Goal: Transaction & Acquisition: Subscribe to service/newsletter

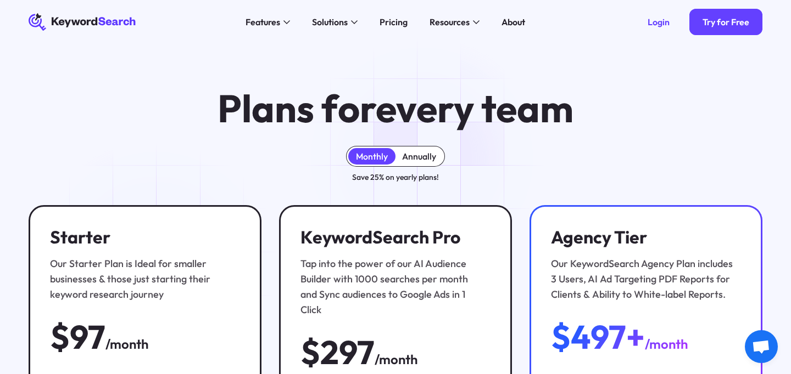
click at [422, 159] on div "Annually" at bounding box center [419, 156] width 34 height 11
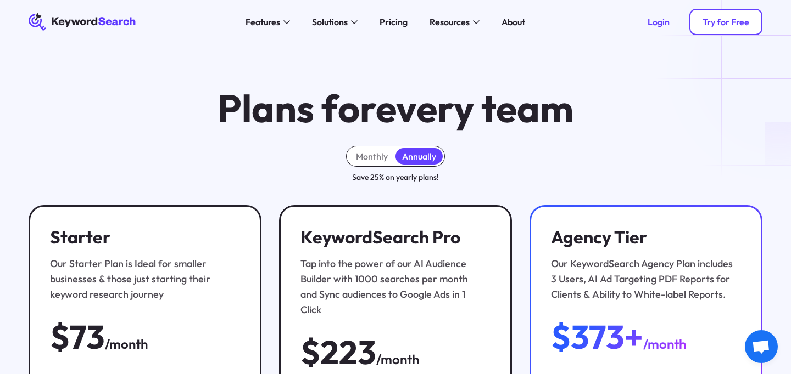
click at [721, 24] on div "Try for Free" at bounding box center [725, 21] width 47 height 11
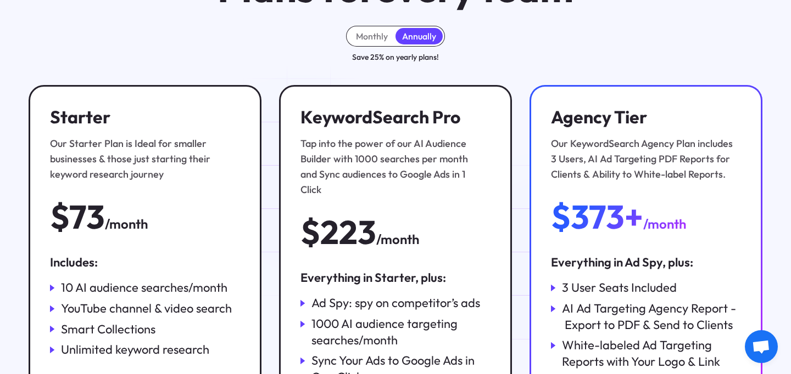
scroll to position [130, 0]
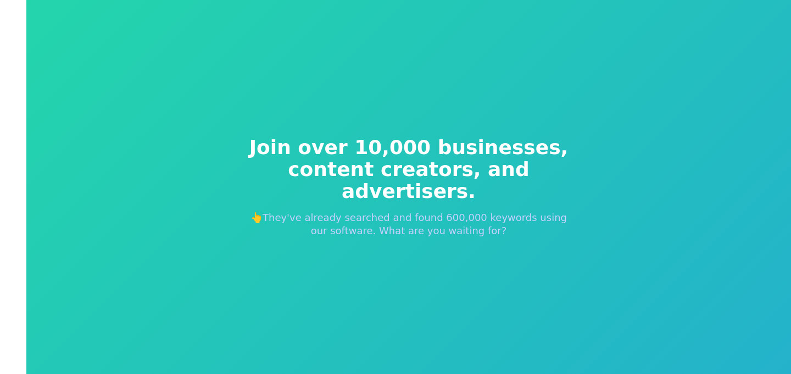
scroll to position [13, 0]
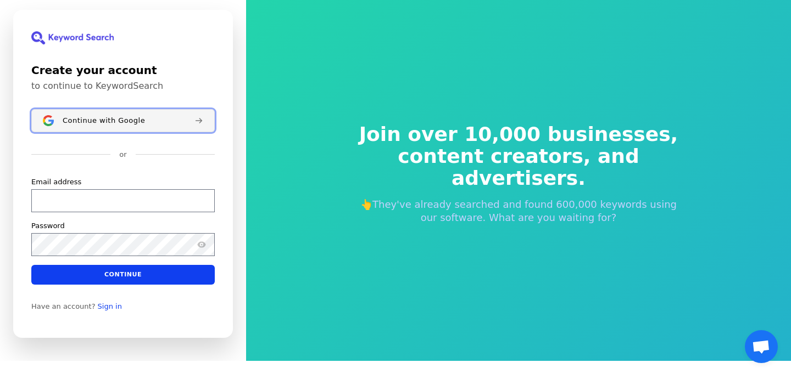
click at [134, 120] on span "Continue with Google" at bounding box center [104, 120] width 82 height 9
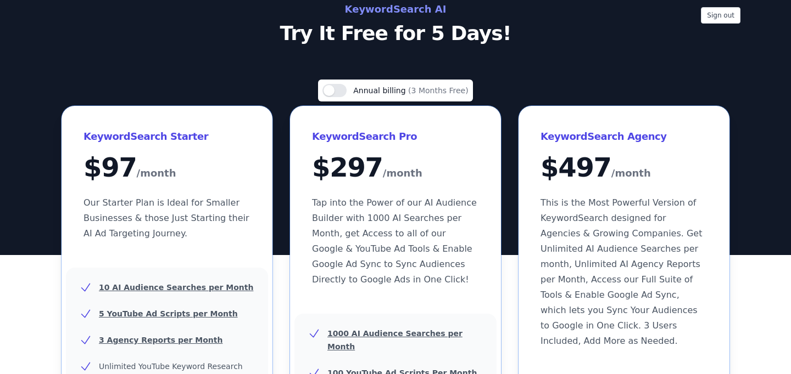
scroll to position [35, 0]
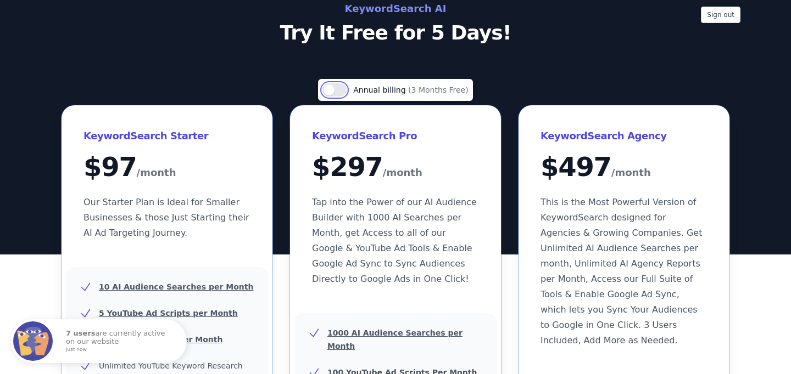
click at [346, 90] on button "Use setting" at bounding box center [334, 89] width 24 height 13
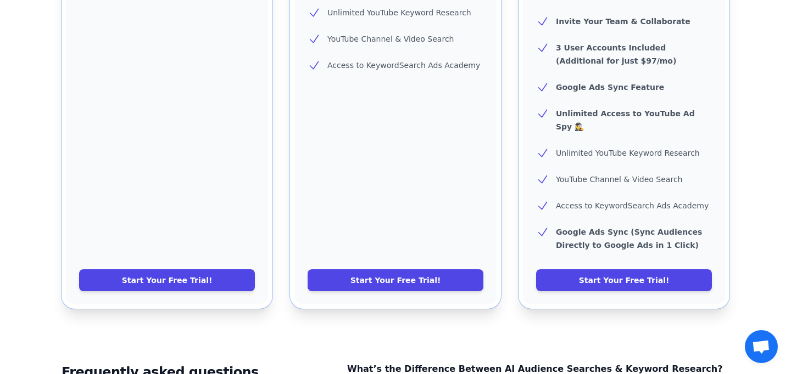
scroll to position [557, 0]
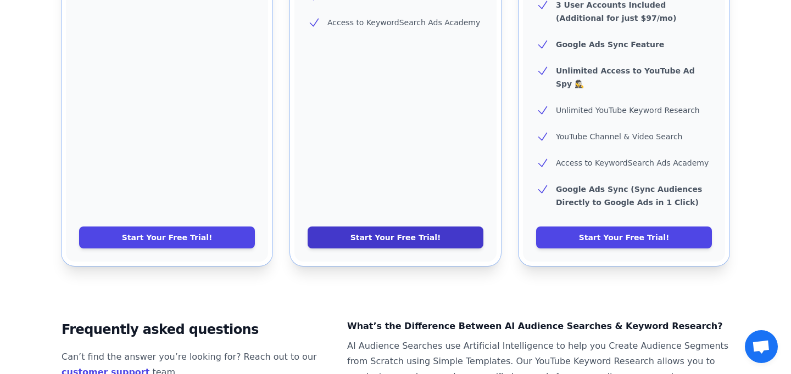
click at [387, 227] on link "Start Your Free Trial!" at bounding box center [395, 238] width 176 height 22
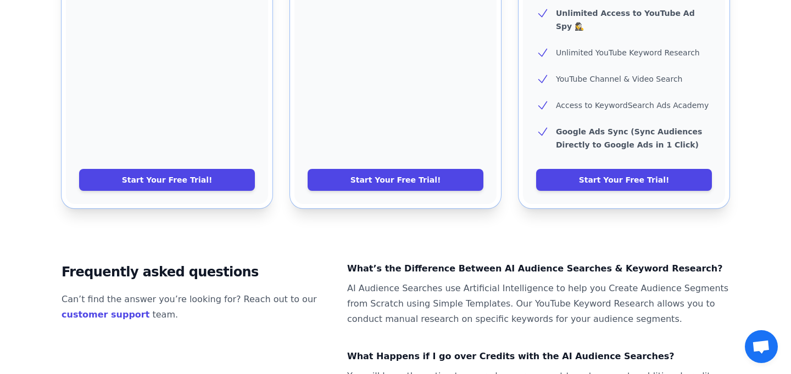
scroll to position [0, 0]
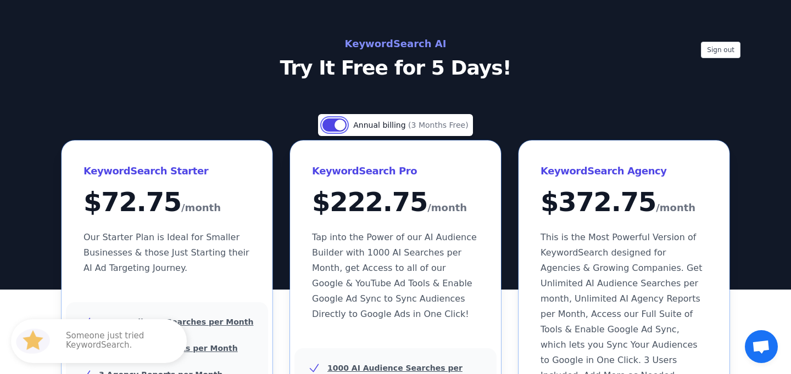
click at [337, 122] on button "Use setting" at bounding box center [334, 125] width 24 height 13
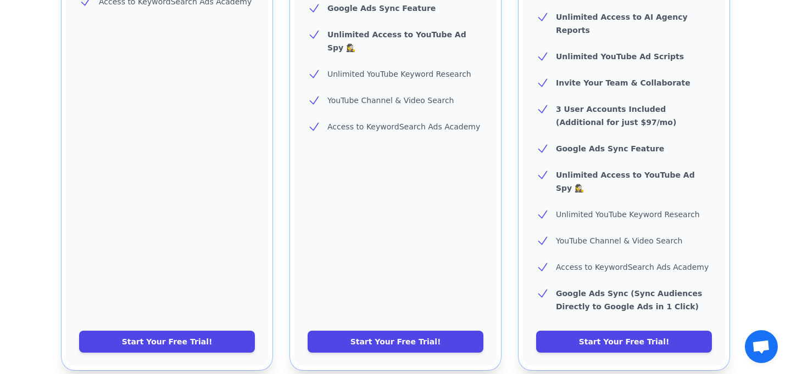
scroll to position [466, 0]
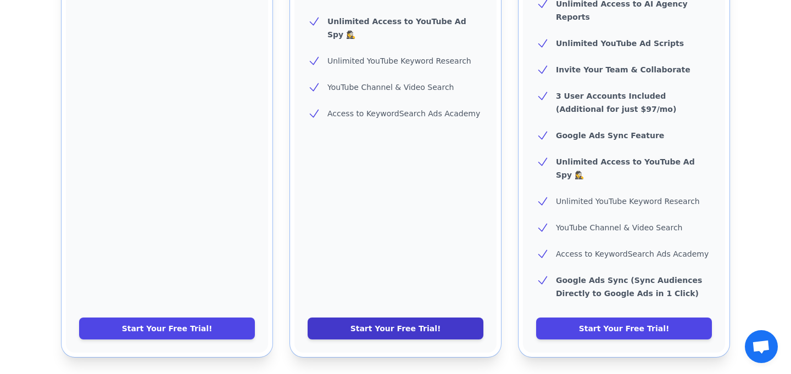
click at [378, 318] on link "Start Your Free Trial!" at bounding box center [395, 329] width 176 height 22
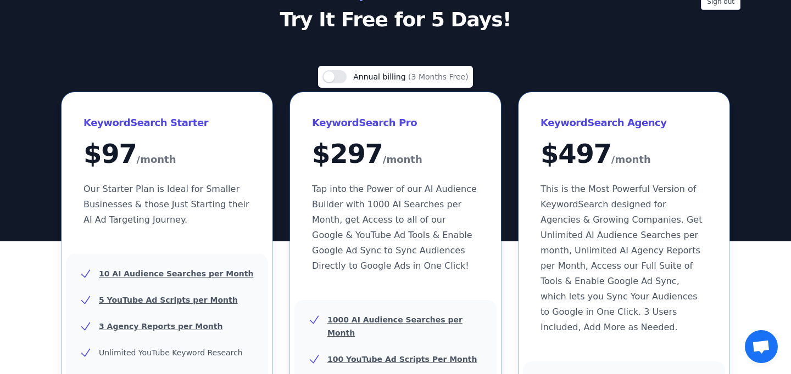
scroll to position [0, 0]
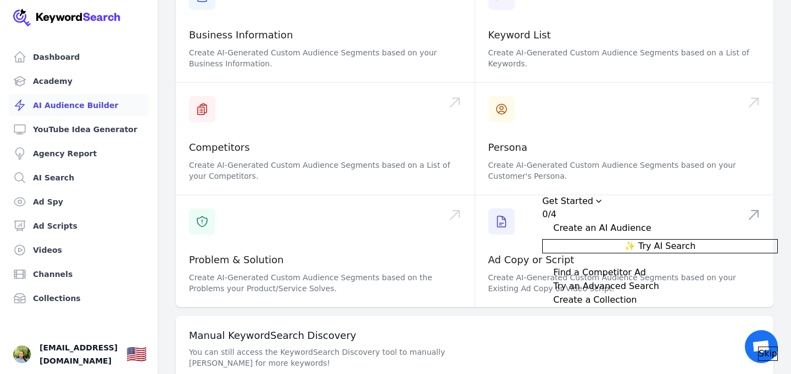
scroll to position [193, 0]
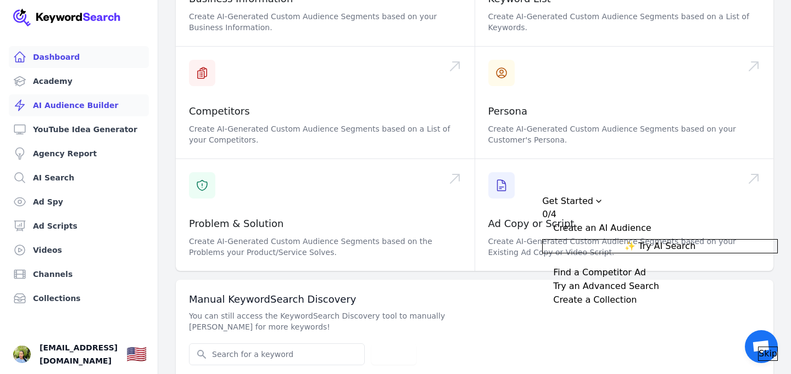
click at [65, 57] on link "Dashboard" at bounding box center [79, 57] width 140 height 22
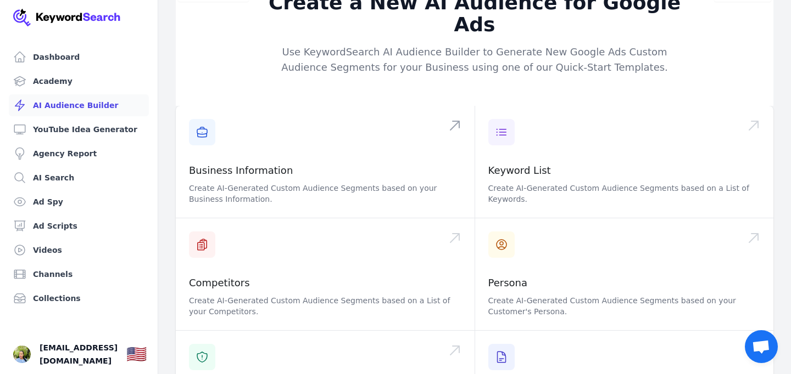
scroll to position [3, 0]
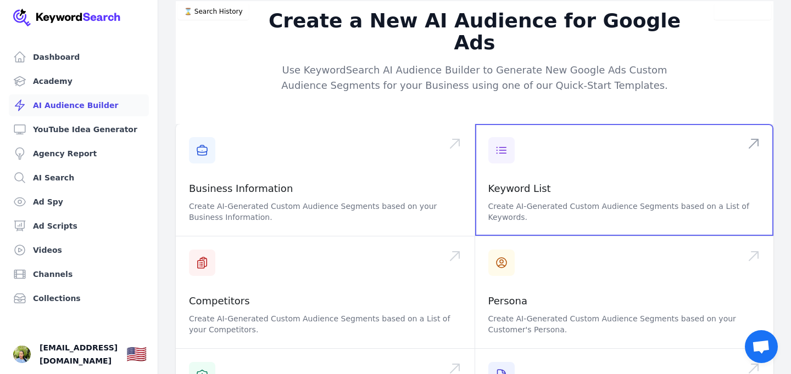
click at [507, 131] on span at bounding box center [624, 180] width 299 height 112
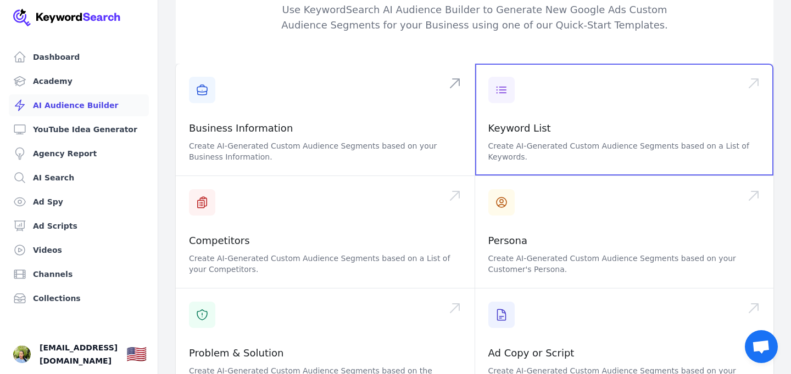
scroll to position [61, 0]
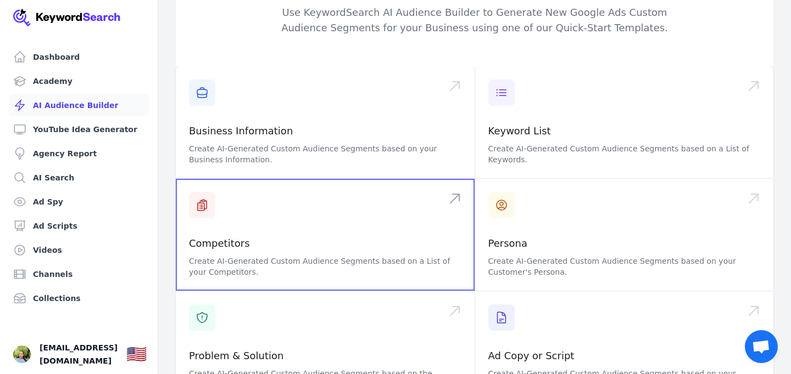
click at [451, 179] on span at bounding box center [325, 235] width 299 height 112
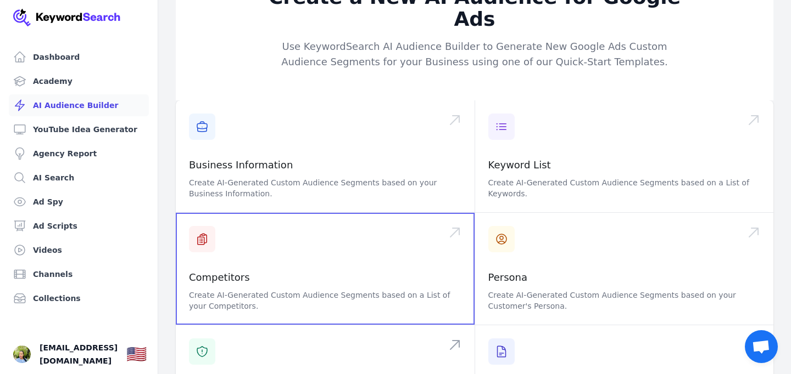
scroll to position [0, 0]
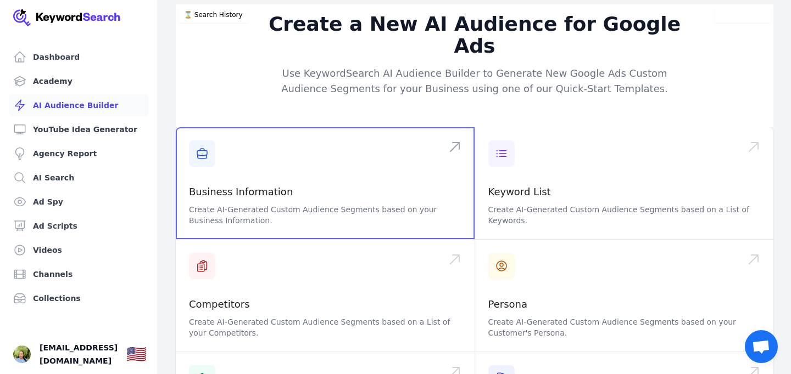
click at [240, 180] on span at bounding box center [325, 183] width 299 height 112
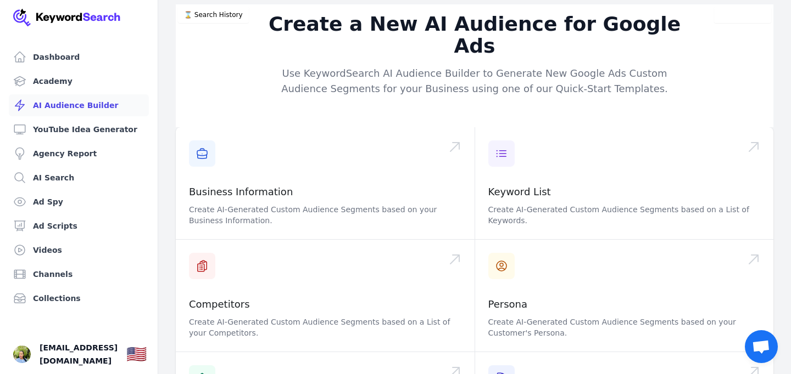
click at [242, 52] on div "Create a New AI Audience for Google Ads Use KeywordSearch AI Audience Builder t…" at bounding box center [474, 65] width 597 height 123
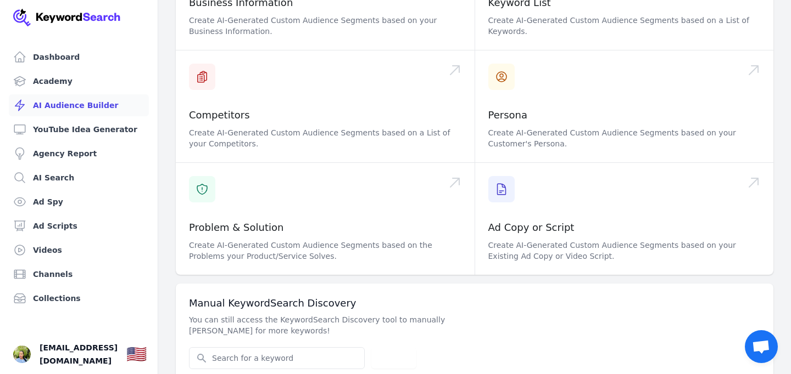
scroll to position [193, 0]
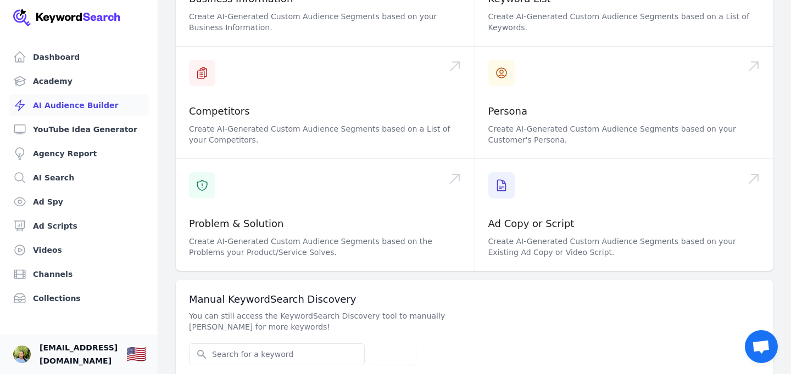
click at [87, 354] on span "[EMAIL_ADDRESS][DOMAIN_NAME]" at bounding box center [79, 355] width 78 height 26
click at [146, 352] on div "🇺🇸" at bounding box center [136, 355] width 20 height 20
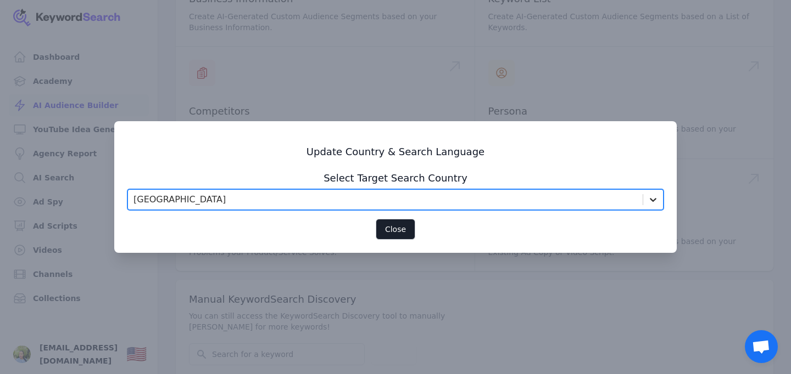
click at [651, 200] on icon at bounding box center [653, 200] width 7 height 4
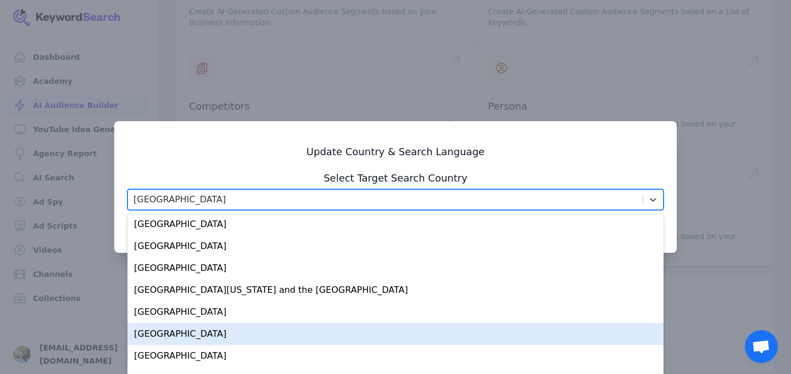
scroll to position [4444, 0]
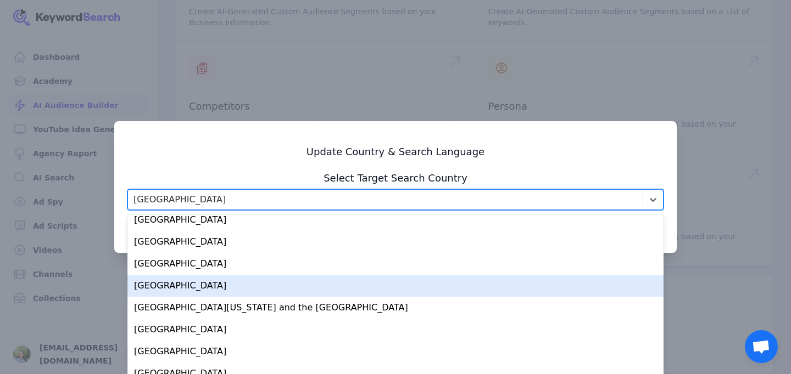
click at [350, 282] on div "South Africa" at bounding box center [395, 286] width 536 height 22
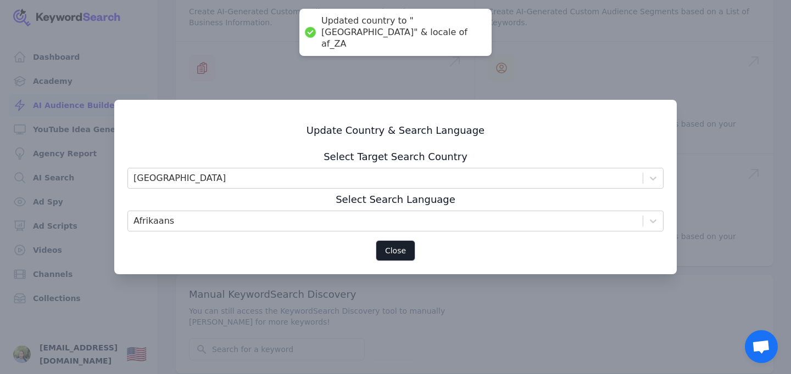
scroll to position [193, 0]
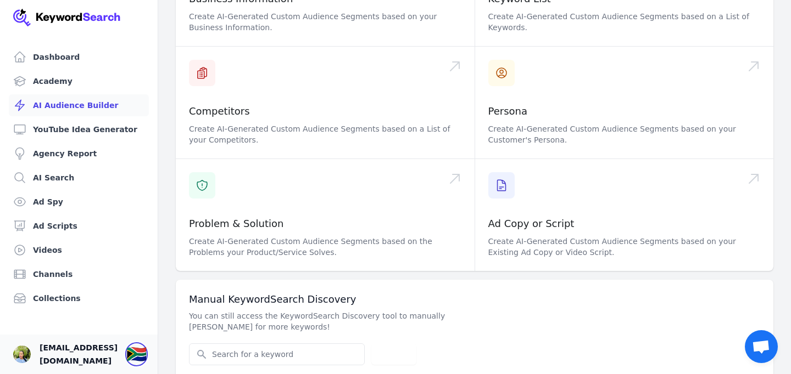
click at [147, 355] on div "🇿🇦" at bounding box center [136, 355] width 20 height 20
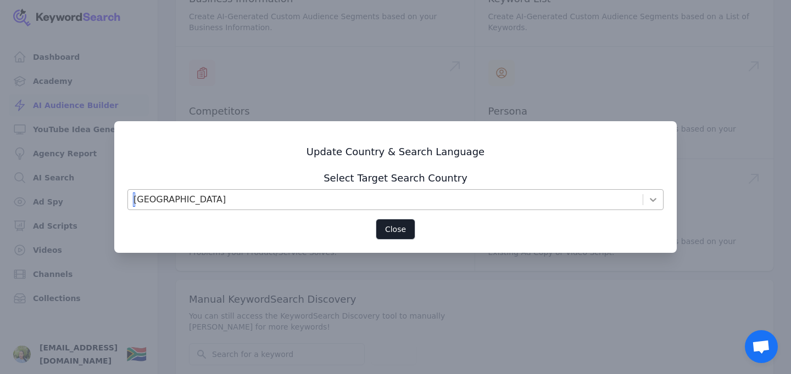
click at [651, 198] on icon at bounding box center [652, 199] width 11 height 11
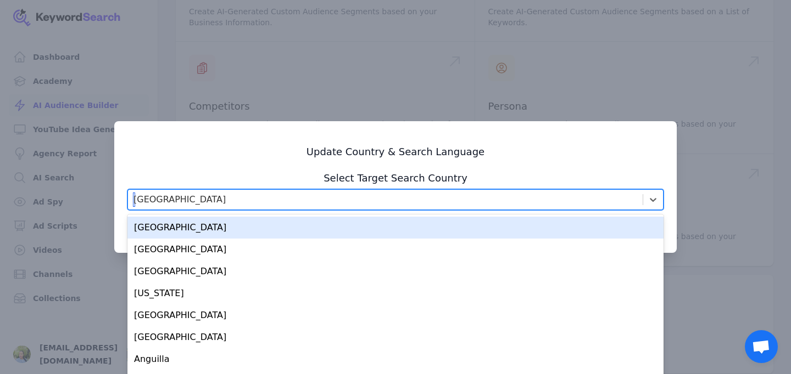
click at [280, 205] on div "South Africa" at bounding box center [385, 200] width 514 height 20
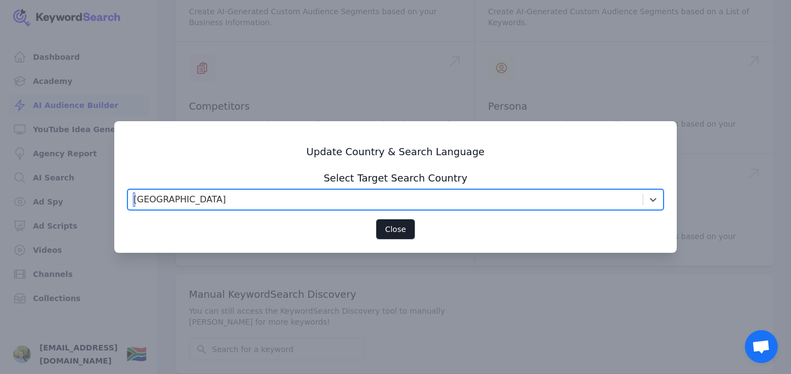
scroll to position [193, 0]
click at [398, 228] on button "Close" at bounding box center [396, 229] width 40 height 21
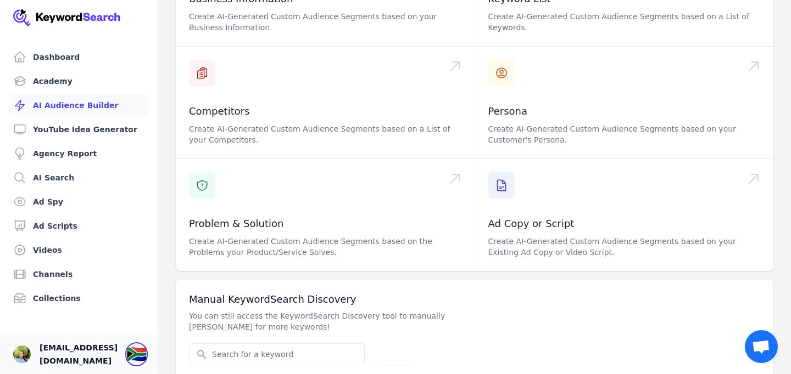
click at [147, 352] on div "🇿🇦" at bounding box center [136, 355] width 20 height 20
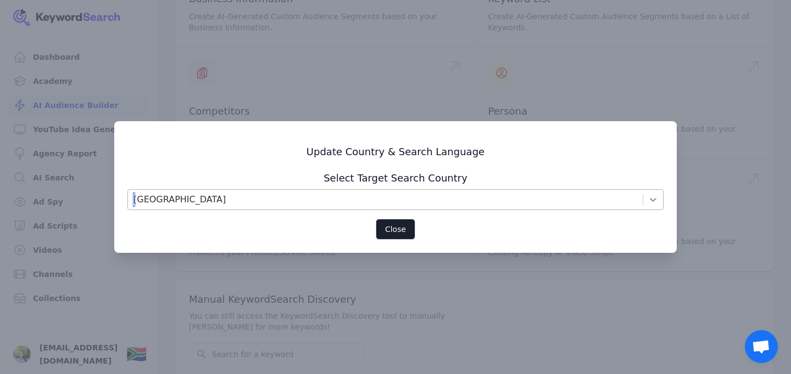
click at [656, 200] on icon at bounding box center [652, 199] width 11 height 11
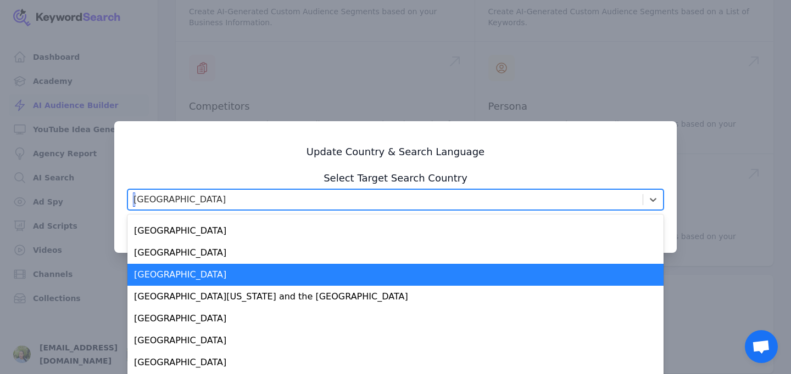
scroll to position [4469, 0]
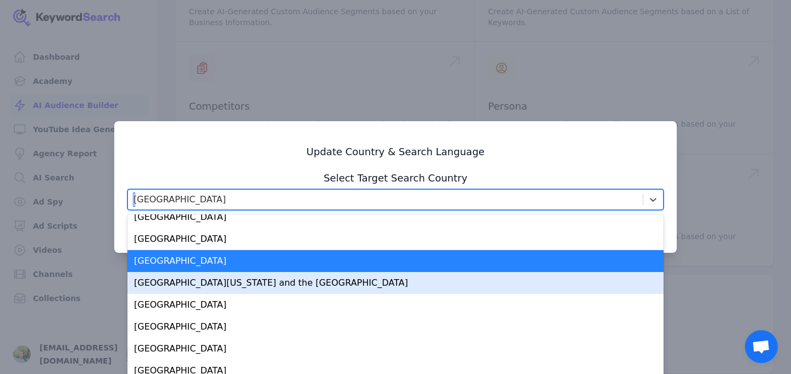
click at [443, 277] on div "South Georgia and the South Sandwich Islands" at bounding box center [395, 283] width 536 height 22
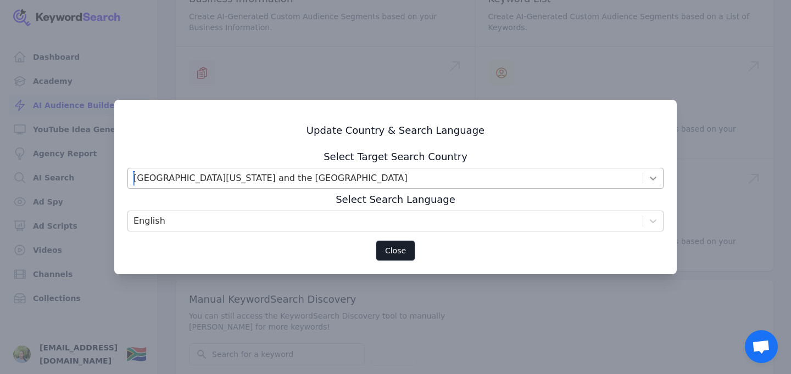
click at [648, 176] on icon at bounding box center [652, 178] width 11 height 11
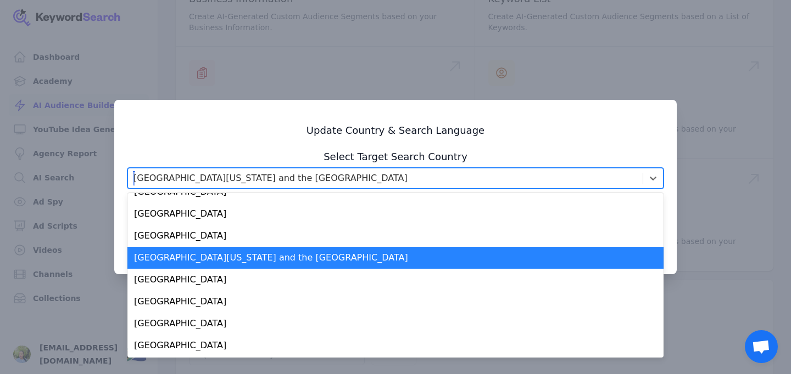
scroll to position [4474, 0]
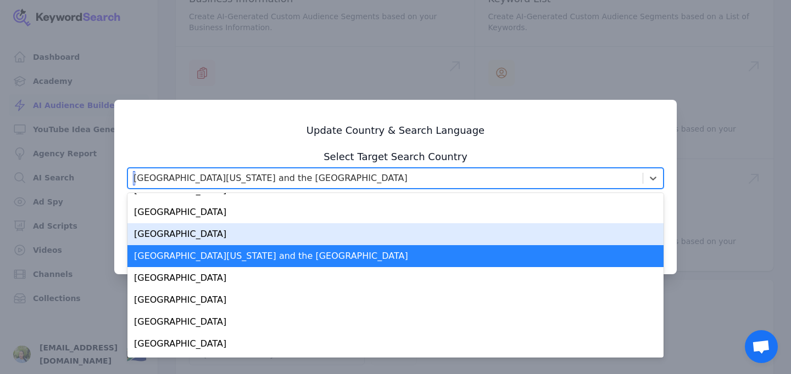
click at [436, 237] on div "South Africa" at bounding box center [395, 234] width 536 height 22
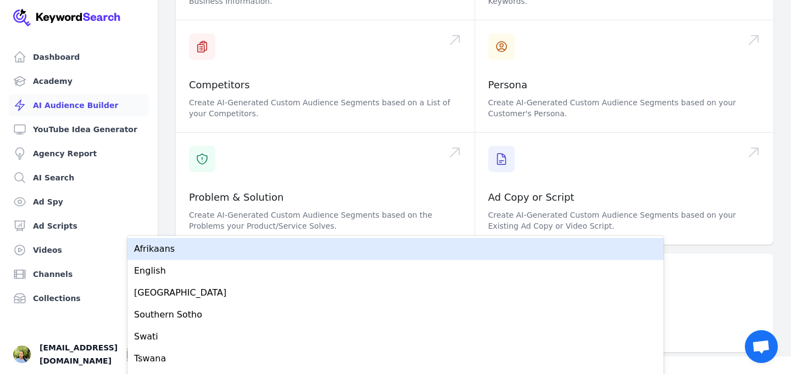
scroll to position [193, 0]
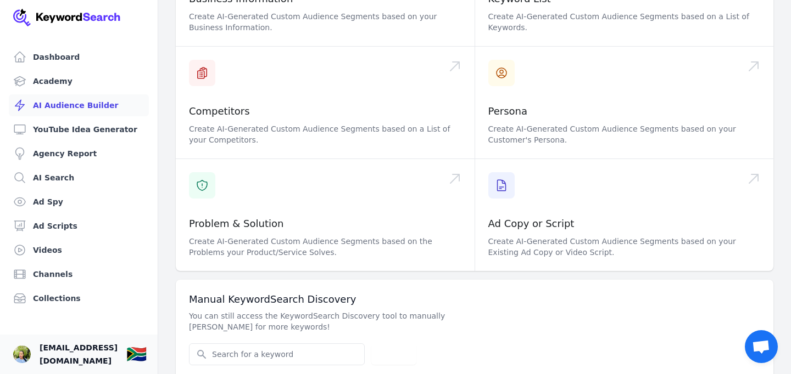
click at [138, 355] on link "Your profile maemu.mpho@gmail.com Show country selector 🇿🇦" at bounding box center [79, 355] width 158 height 40
click at [147, 354] on div "🇿🇦" at bounding box center [136, 355] width 20 height 20
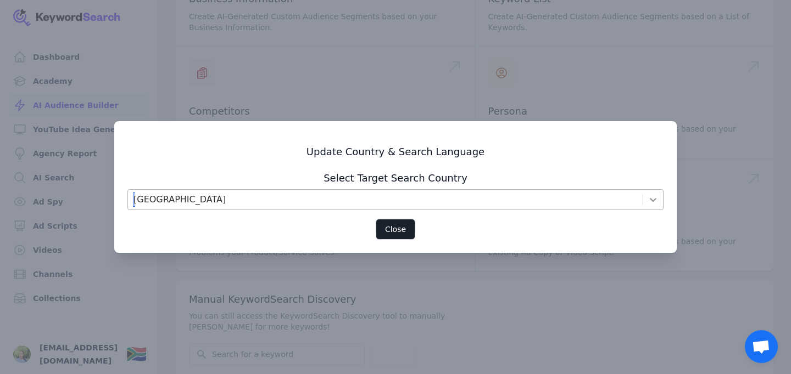
click at [654, 198] on icon at bounding box center [652, 199] width 11 height 11
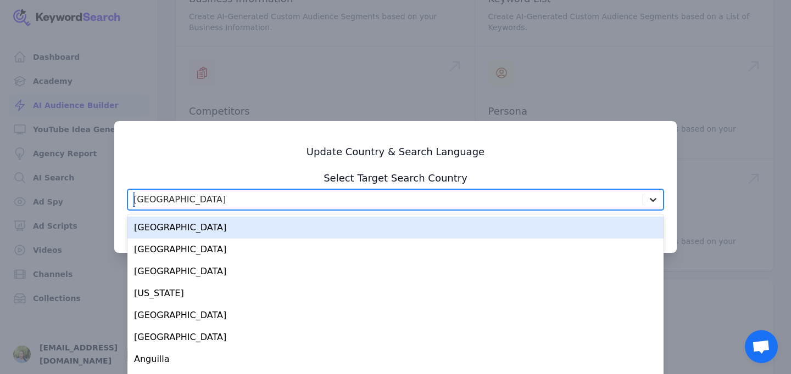
scroll to position [198, 0]
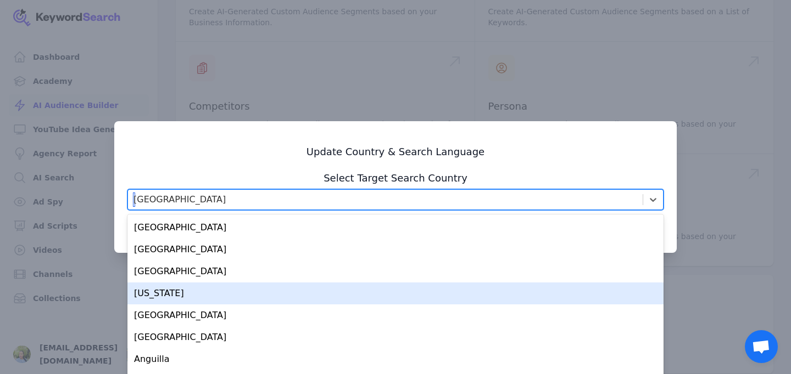
click at [557, 298] on div "American Samoa" at bounding box center [395, 294] width 536 height 22
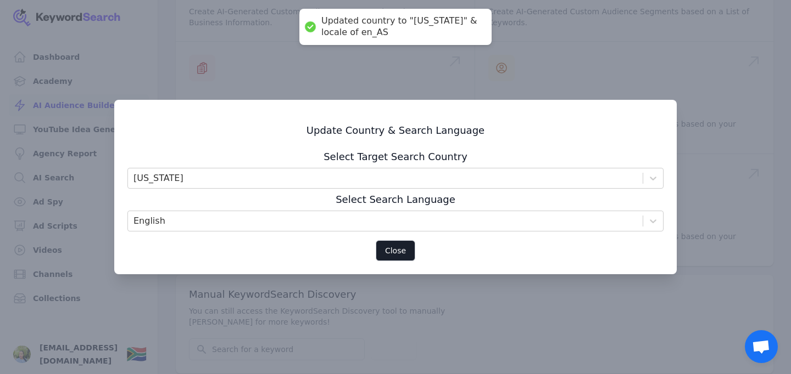
scroll to position [193, 0]
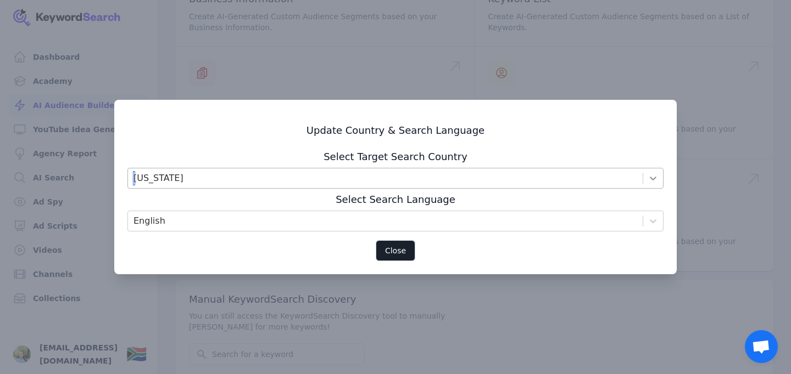
click at [652, 176] on icon at bounding box center [652, 178] width 11 height 11
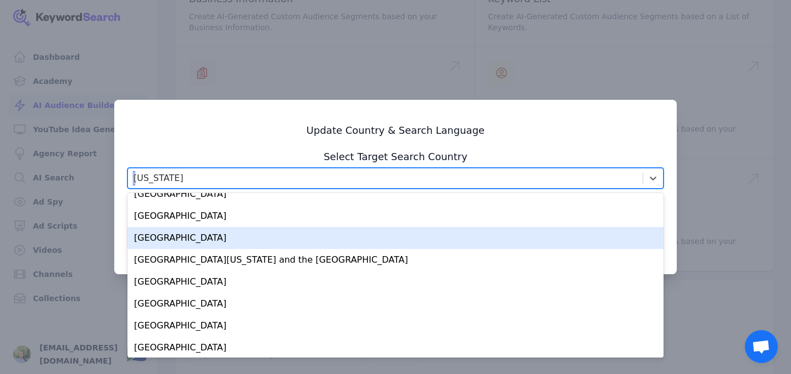
scroll to position [4444, 0]
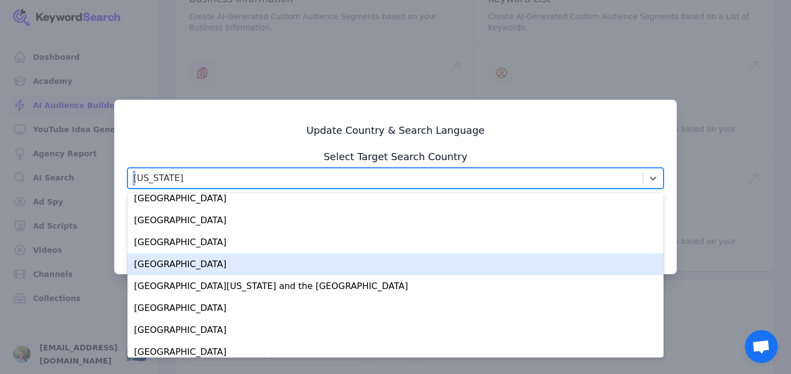
click at [634, 263] on div "South Africa" at bounding box center [395, 265] width 536 height 22
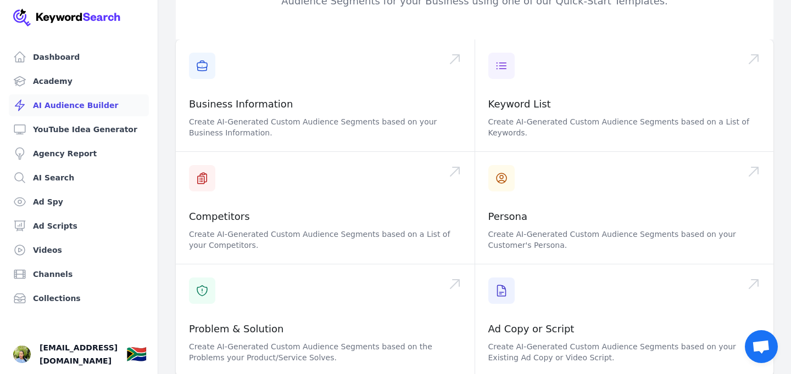
scroll to position [0, 0]
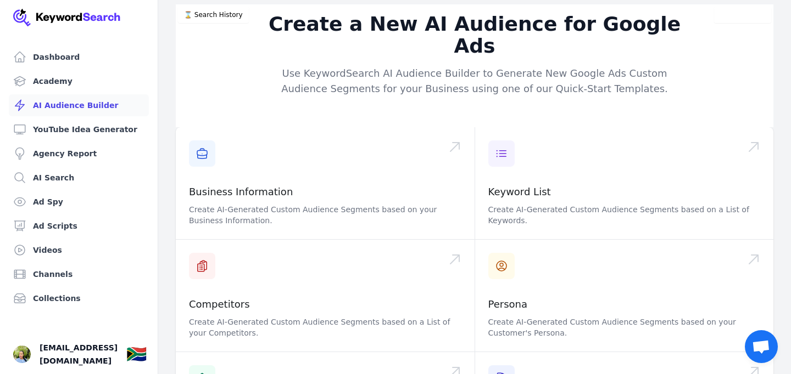
click at [104, 103] on link "AI Audience Builder" at bounding box center [79, 105] width 140 height 22
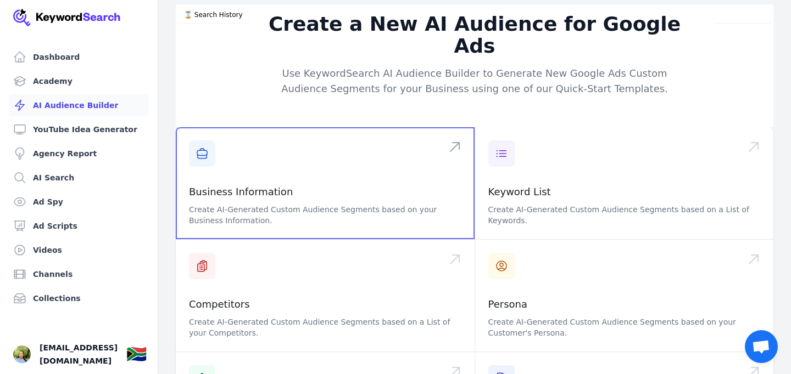
click at [314, 164] on span at bounding box center [325, 183] width 299 height 112
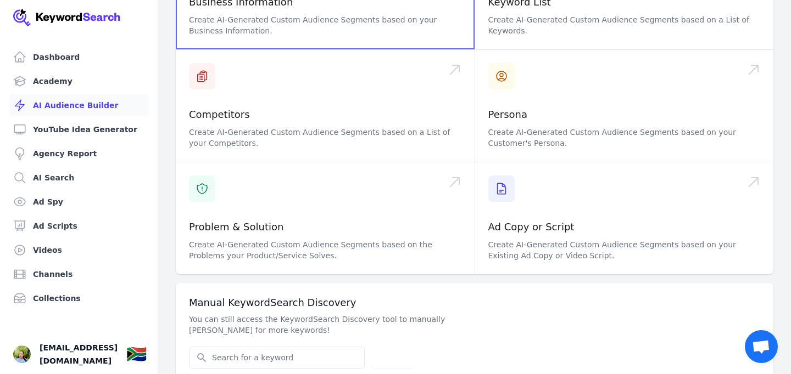
scroll to position [193, 0]
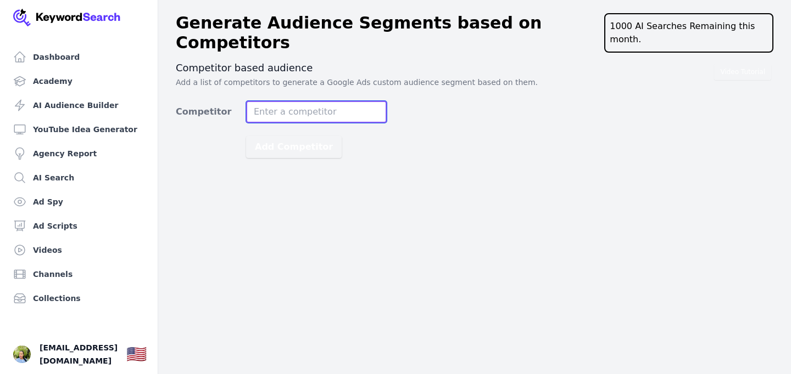
click at [289, 101] on input "Competitor" at bounding box center [316, 112] width 141 height 22
click at [277, 101] on input "Competitor" at bounding box center [316, 112] width 141 height 22
paste input "Skin Functional Dermalogica Neutriherbs The Ordinary Skin Renewal Portia M Nive…"
type input "Skin Functional Dermalogica Neutriherbs The Ordinary Skin Renewal Portia M Nive…"
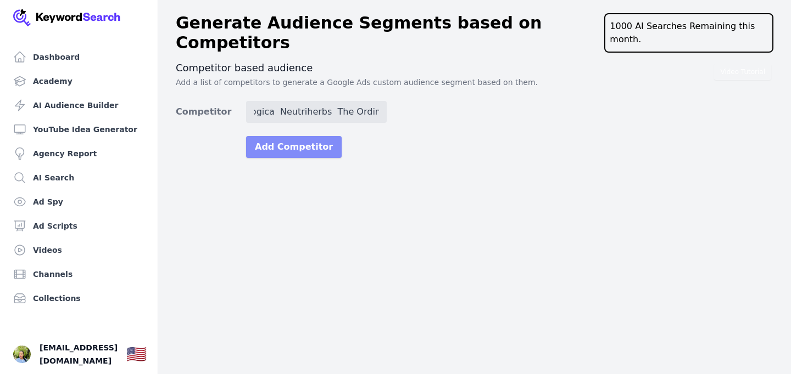
click at [280, 137] on button "Add Competitor" at bounding box center [294, 147] width 96 height 22
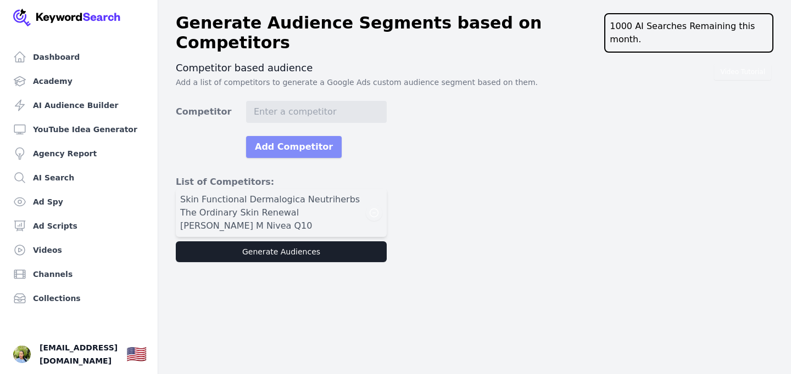
scroll to position [0, 0]
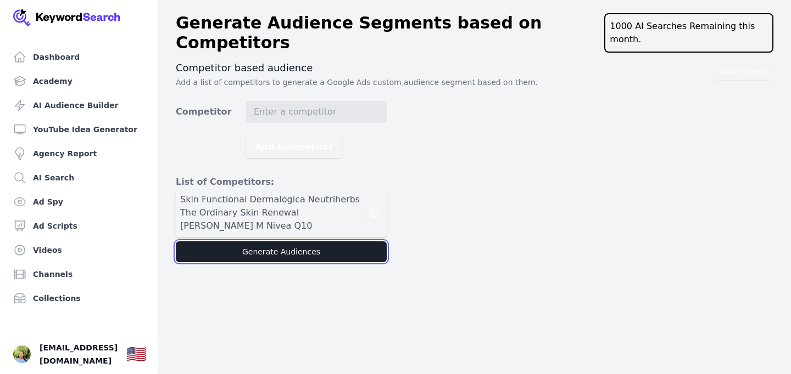
click at [265, 242] on button "Generate Audiences" at bounding box center [281, 252] width 211 height 21
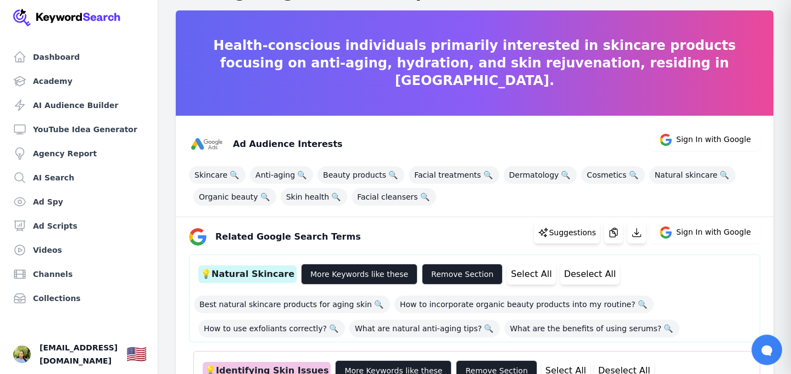
scroll to position [32, 0]
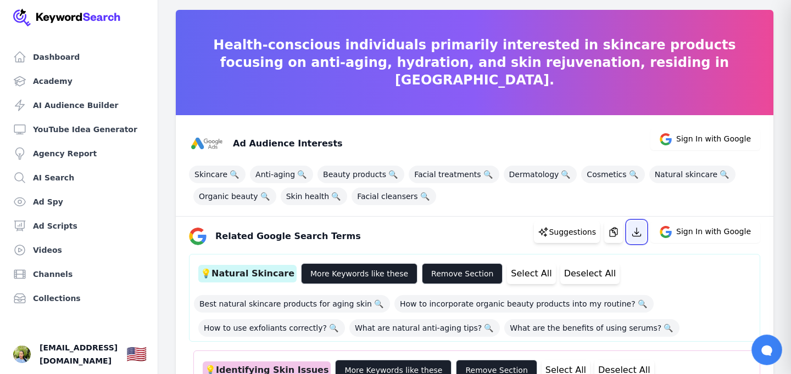
click at [641, 232] on icon "button" at bounding box center [636, 232] width 11 height 11
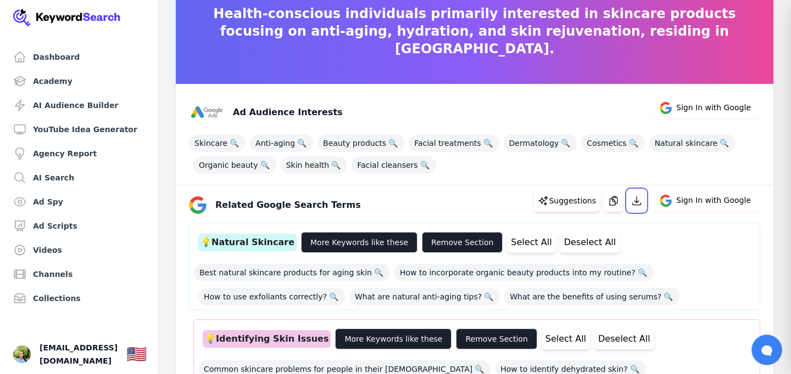
scroll to position [0, 0]
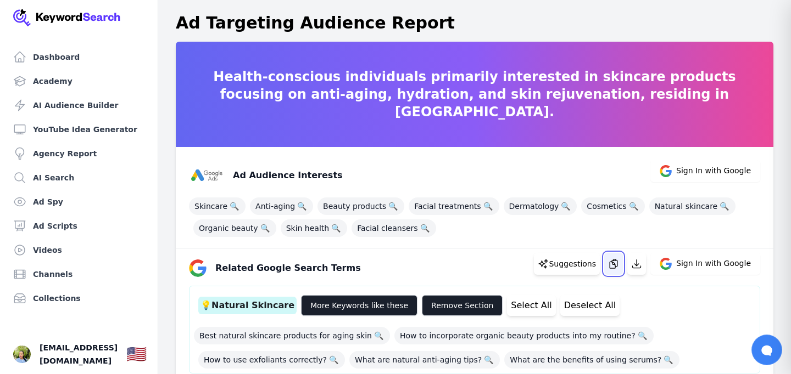
click at [617, 265] on icon "button" at bounding box center [613, 264] width 8 height 9
click at [300, 205] on span "🔍" at bounding box center [302, 206] width 14 height 15
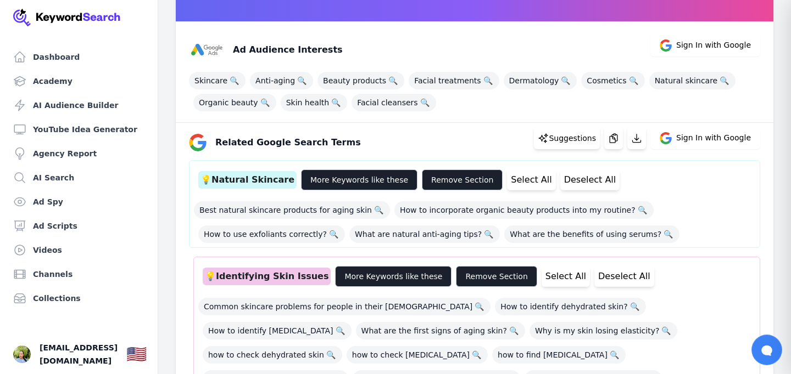
scroll to position [127, 0]
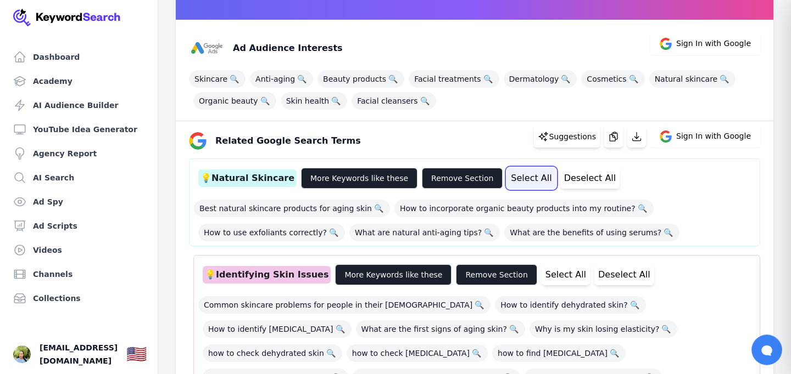
click at [514, 175] on button "Select All" at bounding box center [531, 178] width 48 height 21
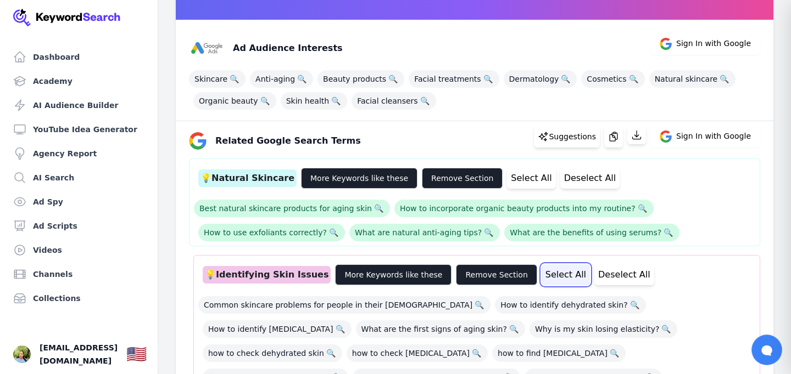
click at [541, 277] on button "Select All" at bounding box center [565, 275] width 48 height 21
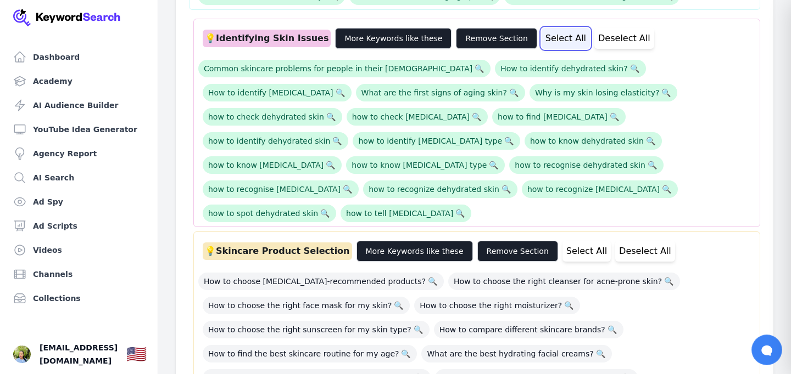
scroll to position [399, 0]
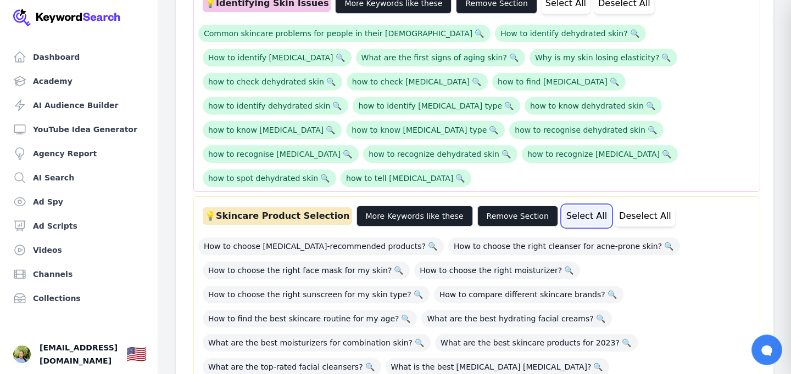
click at [562, 206] on button "Select All" at bounding box center [586, 216] width 48 height 21
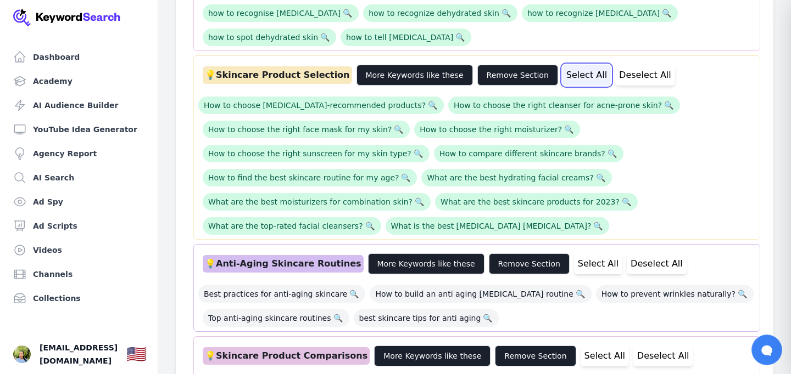
scroll to position [544, 0]
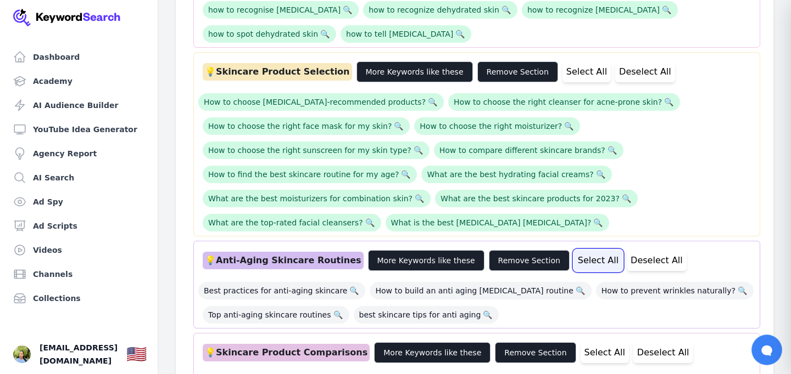
click at [574, 250] on button "Select All" at bounding box center [598, 260] width 48 height 21
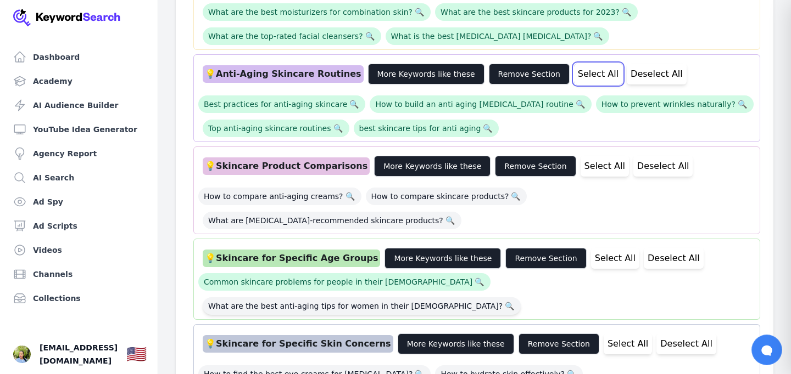
scroll to position [737, 0]
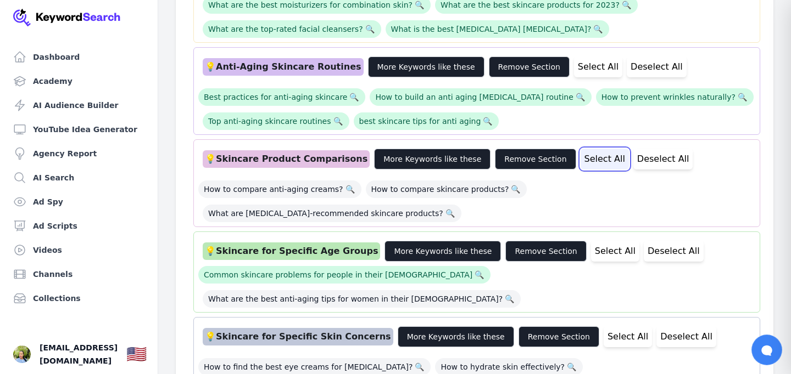
click at [580, 149] on button "Select All" at bounding box center [604, 159] width 48 height 21
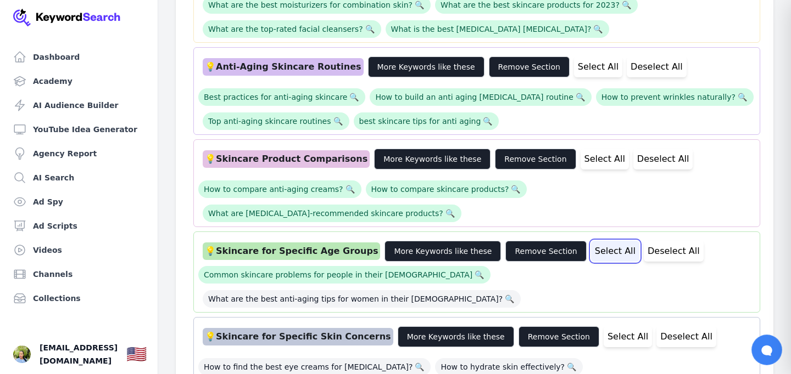
click at [591, 241] on button "Select All" at bounding box center [615, 251] width 48 height 21
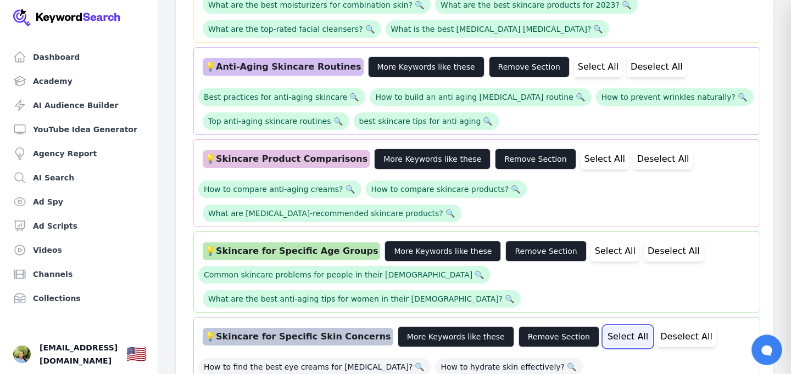
click at [603, 327] on button "Select All" at bounding box center [627, 337] width 48 height 21
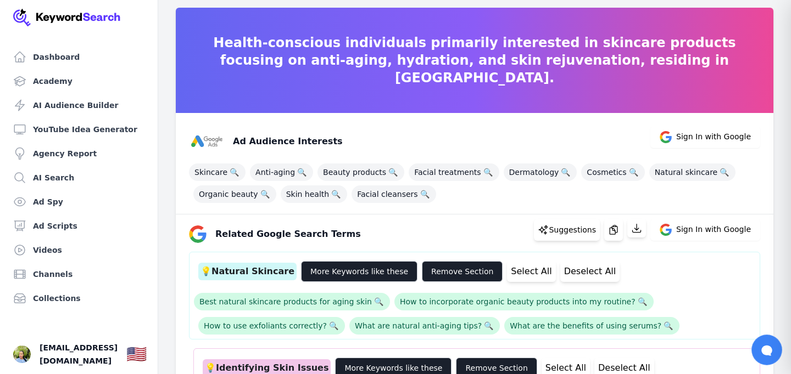
scroll to position [0, 0]
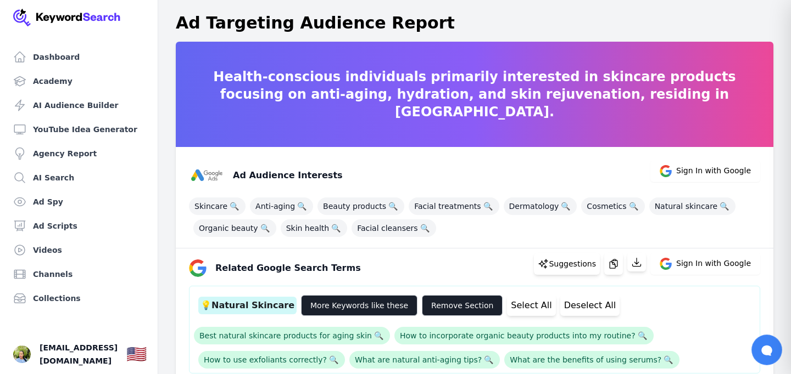
click at [471, 230] on div "Skincare 🔍 Anti-aging 🔍 Beauty products 🔍 Facial treatments 🔍 Dermatology 🔍 Cos…" at bounding box center [474, 215] width 571 height 44
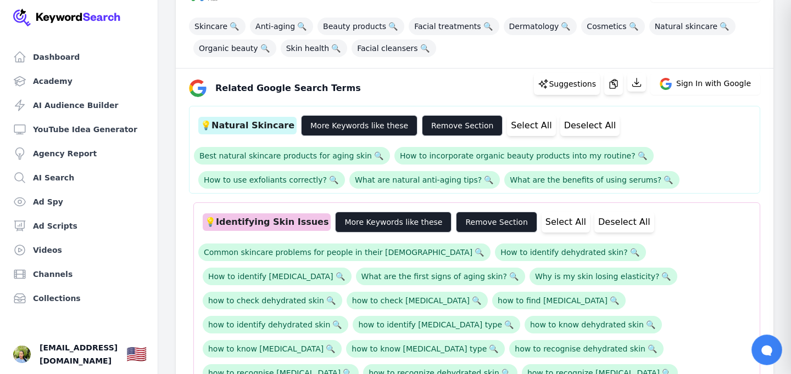
scroll to position [181, 0]
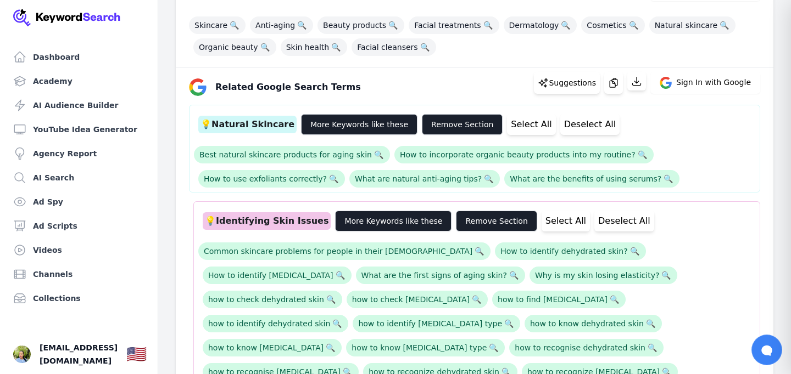
click at [350, 190] on div "💡 Natural Skincare More Keywords like these Remove Section Select All Deselect …" at bounding box center [474, 149] width 571 height 88
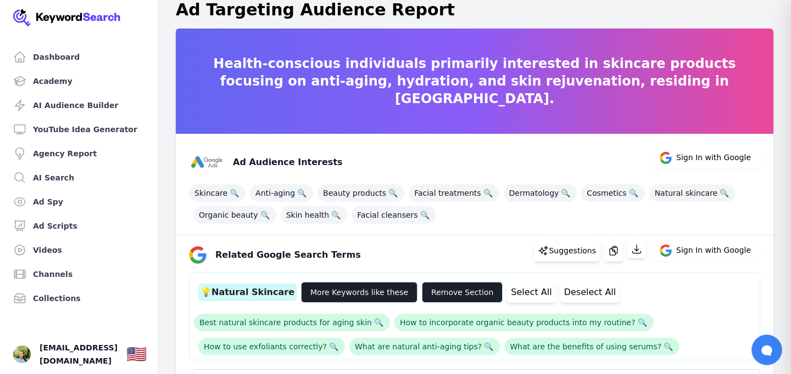
scroll to position [0, 0]
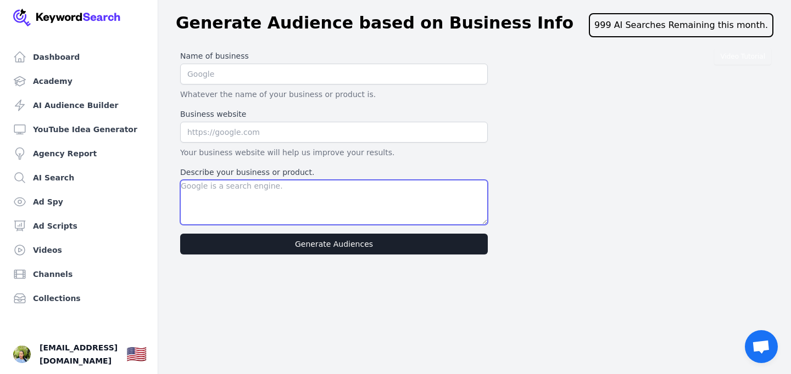
click at [230, 197] on textarea "Describe your business or product." at bounding box center [333, 202] width 307 height 45
paste textarea "Premium skincare brand targeting women 24+ in [GEOGRAPHIC_DATA] who want soluti…"
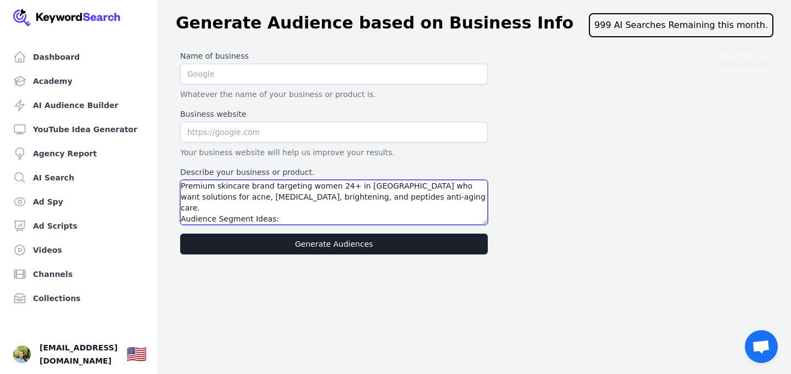
type textarea "Premium skincare brand targeting women 24+ in [GEOGRAPHIC_DATA] who want soluti…"
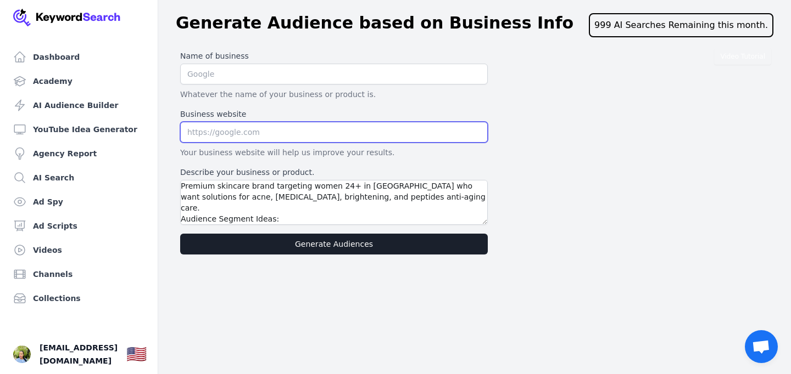
click at [220, 132] on input "text" at bounding box center [333, 132] width 307 height 21
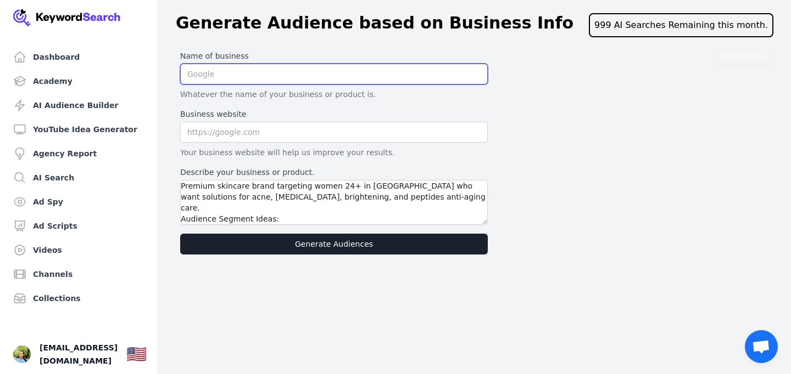
click at [213, 80] on input "text" at bounding box center [333, 74] width 307 height 21
type input "GMAEUM"
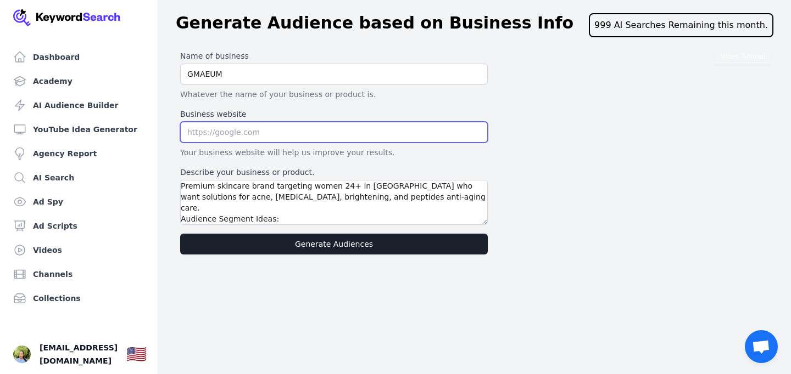
click at [210, 135] on input "text" at bounding box center [333, 132] width 307 height 21
type input "W"
type input "[DOMAIN_NAME]"
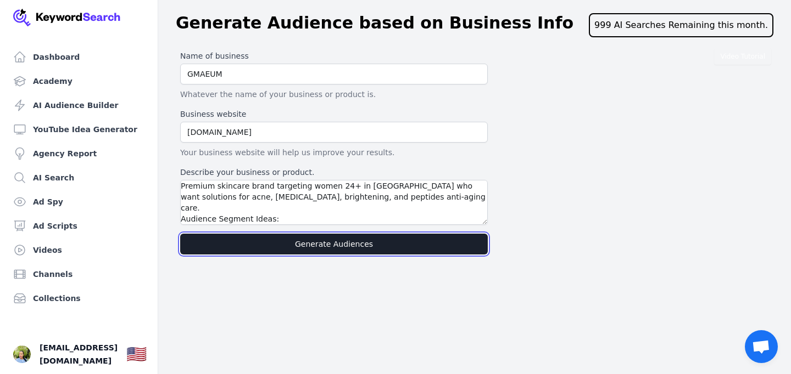
click at [328, 244] on button "Generate Audiences" at bounding box center [333, 244] width 307 height 21
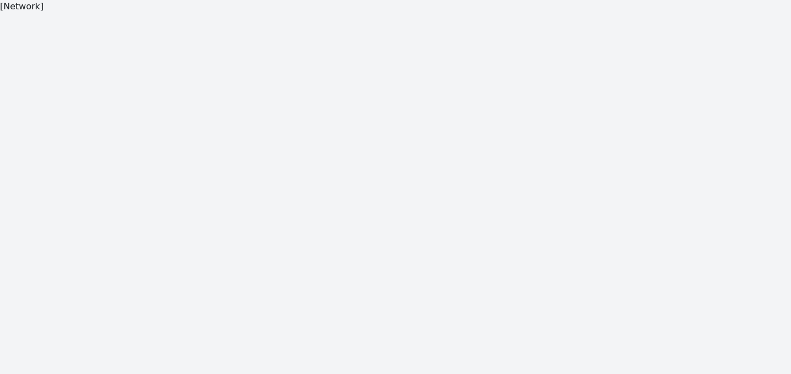
scroll to position [13, 0]
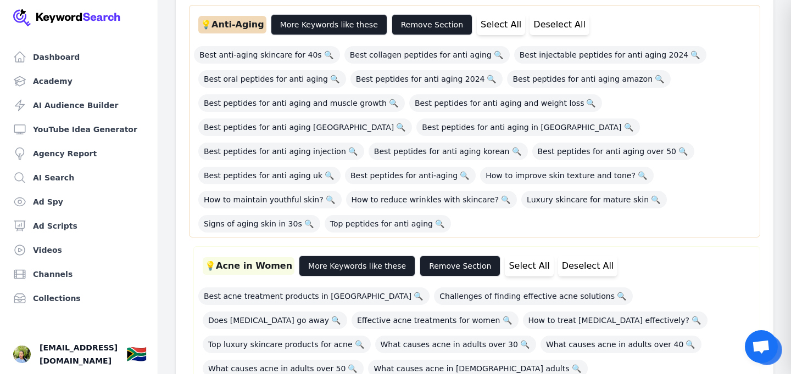
scroll to position [317, 0]
